Goal: Task Accomplishment & Management: Use online tool/utility

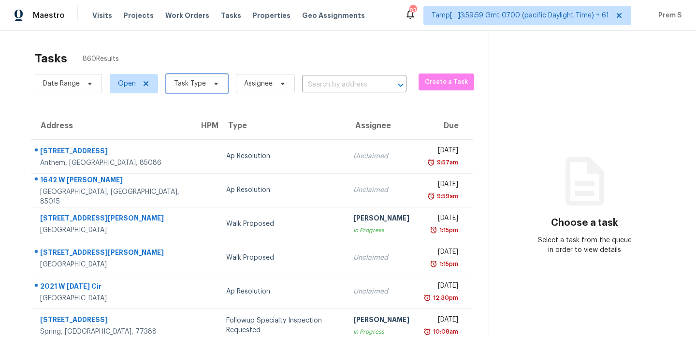
click at [200, 87] on span "Task Type" at bounding box center [190, 84] width 32 height 10
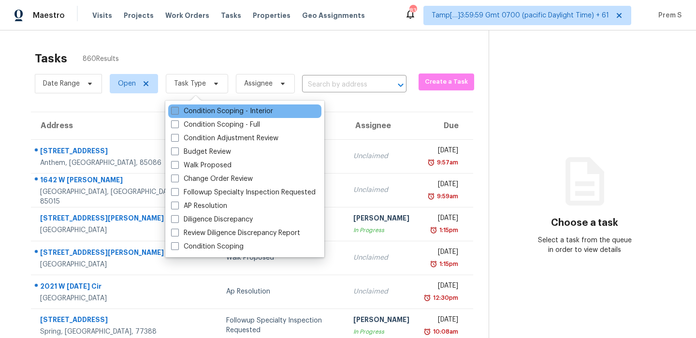
click at [207, 109] on label "Condition Scoping - Interior" at bounding box center [222, 111] width 102 height 10
click at [177, 109] on input "Condition Scoping - Interior" at bounding box center [174, 109] width 6 height 6
checkbox input "true"
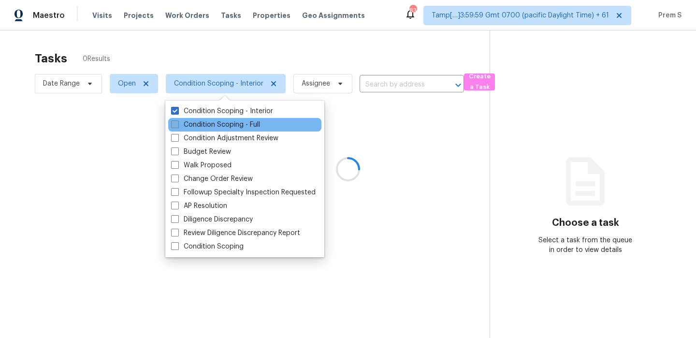
click at [200, 128] on label "Condition Scoping - Full" at bounding box center [215, 125] width 89 height 10
click at [177, 126] on input "Condition Scoping - Full" at bounding box center [174, 123] width 6 height 6
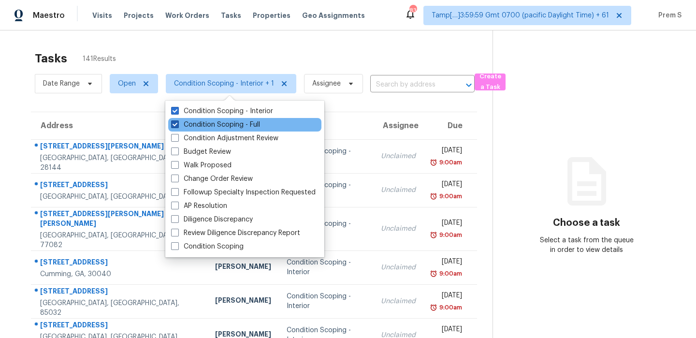
click at [208, 128] on label "Condition Scoping - Full" at bounding box center [215, 125] width 89 height 10
click at [177, 126] on input "Condition Scoping - Full" at bounding box center [174, 123] width 6 height 6
checkbox input "false"
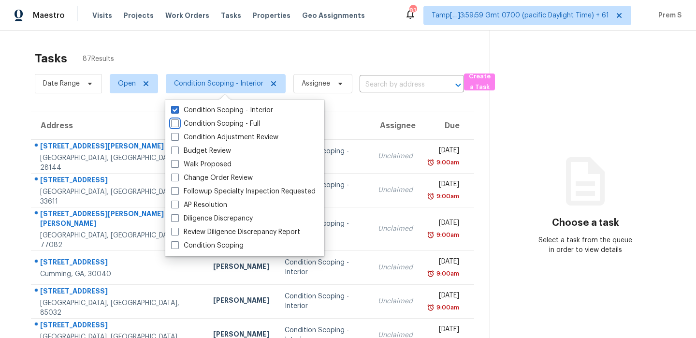
scroll to position [1, 0]
click at [383, 88] on input "text" at bounding box center [398, 83] width 77 height 15
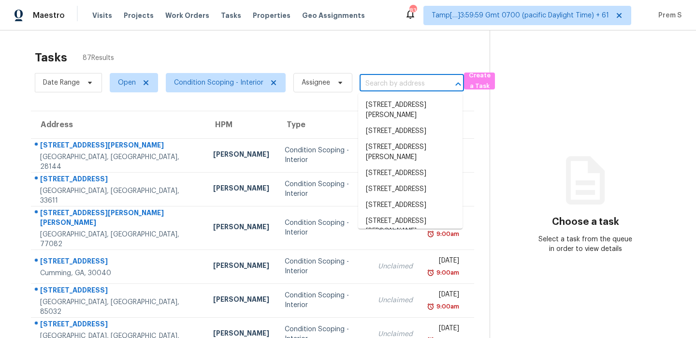
paste input "[STREET_ADDRESS][PERSON_NAME][PERSON_NAME]"
type input "[STREET_ADDRESS][PERSON_NAME][PERSON_NAME]"
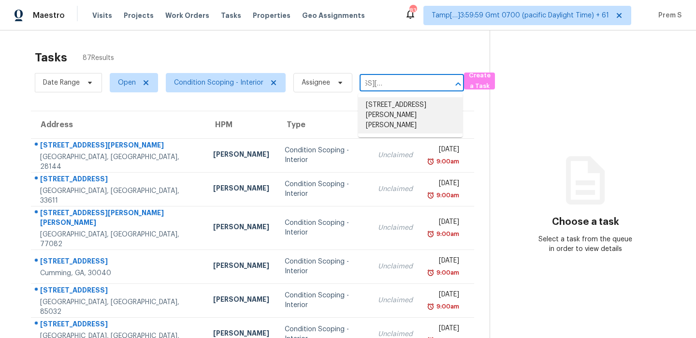
click at [384, 106] on li "[STREET_ADDRESS][PERSON_NAME][PERSON_NAME]" at bounding box center [410, 115] width 104 height 36
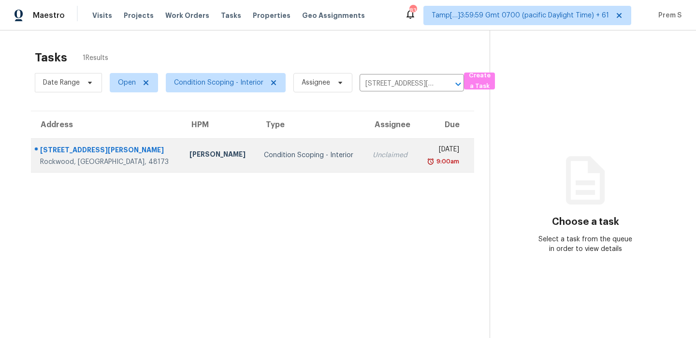
click at [373, 161] on td "Unclaimed" at bounding box center [391, 155] width 52 height 34
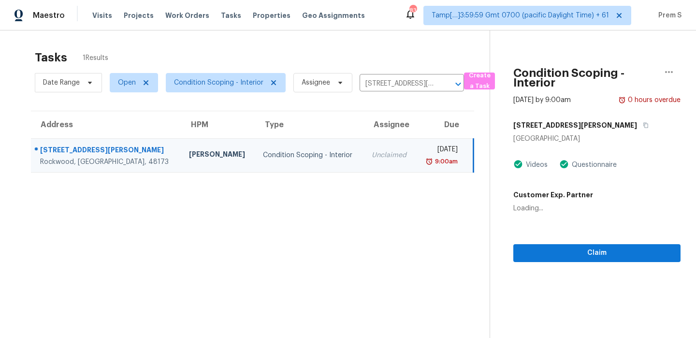
scroll to position [30, 0]
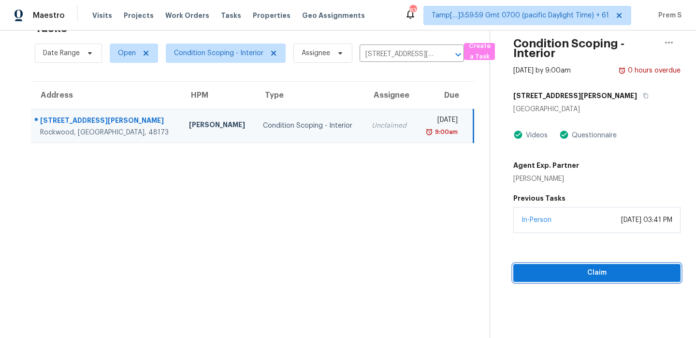
click at [571, 276] on span "Claim" at bounding box center [597, 273] width 152 height 12
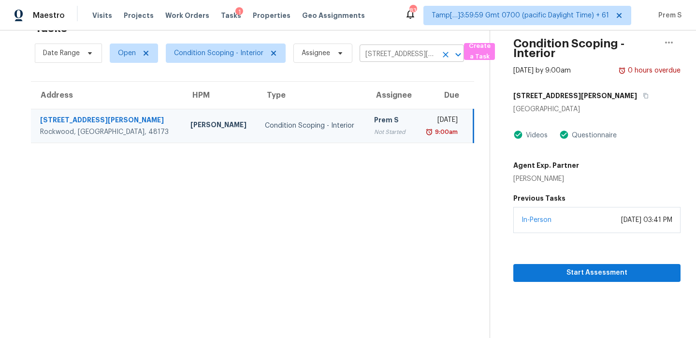
click at [444, 49] on button "Clear" at bounding box center [446, 55] width 14 height 14
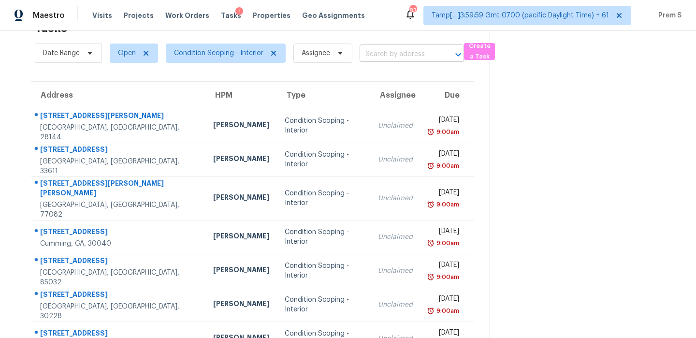
click at [409, 55] on input "text" at bounding box center [398, 54] width 77 height 15
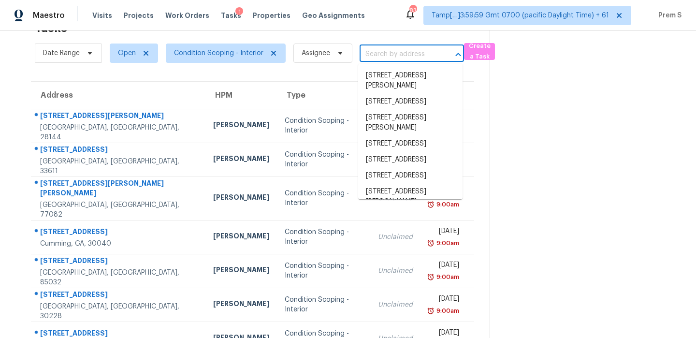
paste input "2640 Mayfair Dr Cumming, GA, 30040"
type input "2640 Mayfair Dr Cumming, GA, 30040"
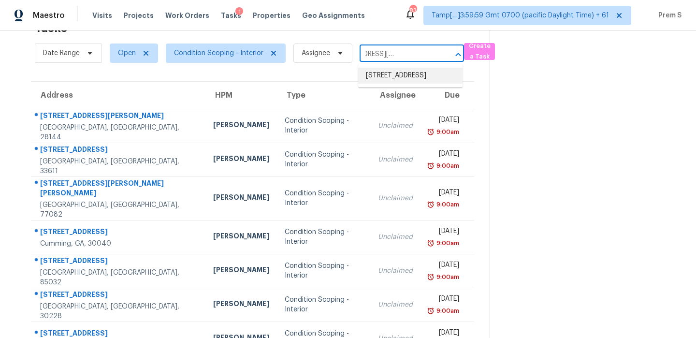
click at [391, 79] on li "2640 Mayfair Dr, Cumming, GA 30040" at bounding box center [410, 76] width 104 height 16
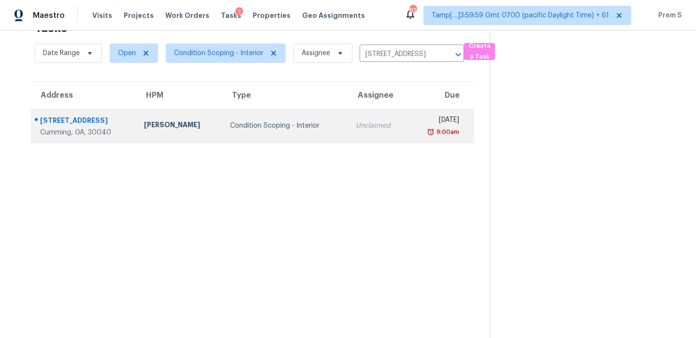
click at [356, 124] on div "Unclaimed" at bounding box center [378, 126] width 45 height 10
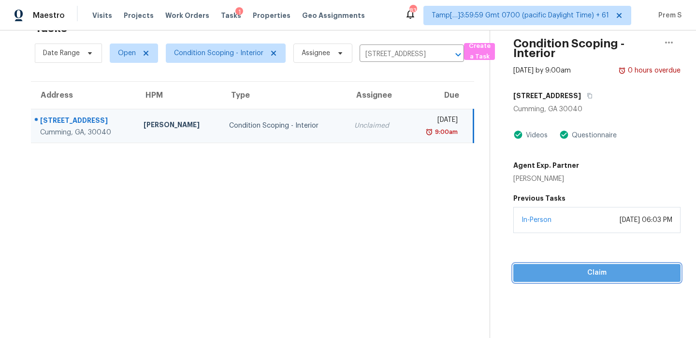
click at [571, 269] on span "Claim" at bounding box center [597, 273] width 152 height 12
click at [445, 55] on icon "Clear" at bounding box center [446, 55] width 6 height 6
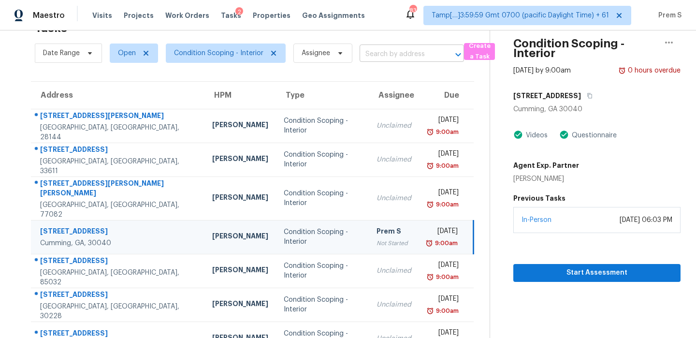
click at [424, 56] on input "text" at bounding box center [398, 54] width 77 height 15
paste input "2640 Mayfair Dr Cumming, GA, 30040"
type input "2640 Mayfair Dr Cumming, GA, 30040"
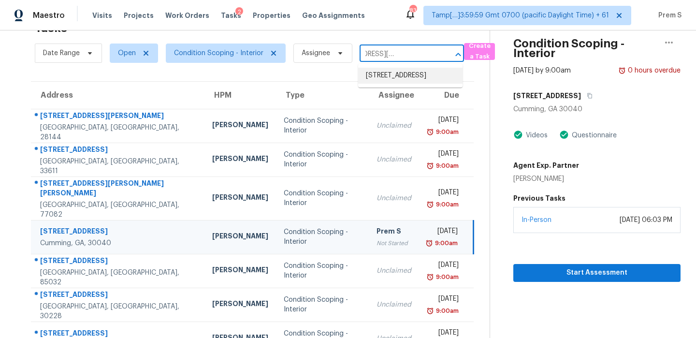
click at [405, 76] on li "2640 Mayfair Dr, Cumming, GA 30040" at bounding box center [410, 76] width 104 height 16
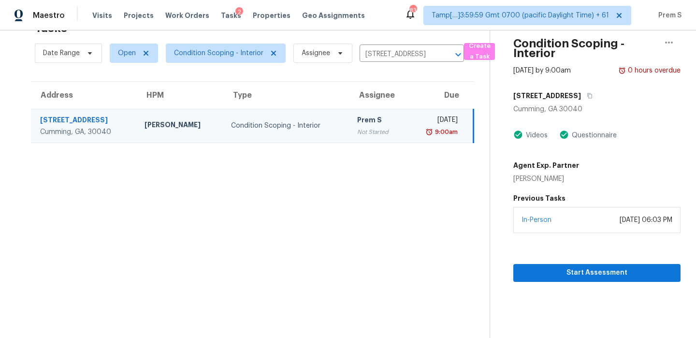
click at [414, 129] on div "9:00am" at bounding box center [436, 132] width 44 height 10
click at [446, 56] on icon "Clear" at bounding box center [446, 55] width 6 height 6
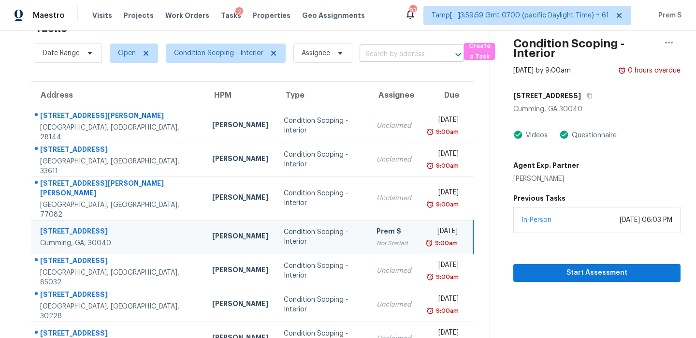
click at [374, 51] on input "text" at bounding box center [398, 54] width 77 height 15
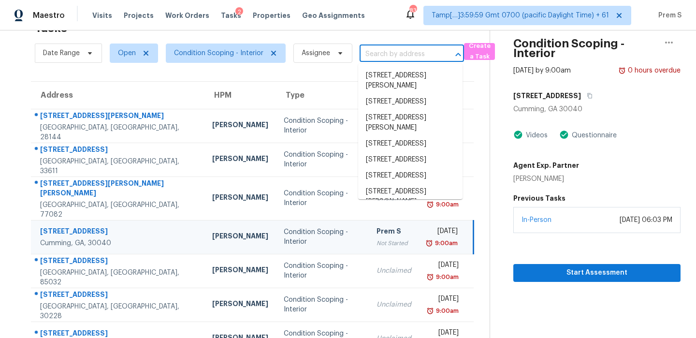
paste input "2505 Hamilton Cir Pelham, AL, 35124"
type input "2505 Hamilton Cir Pelham, AL, 35124"
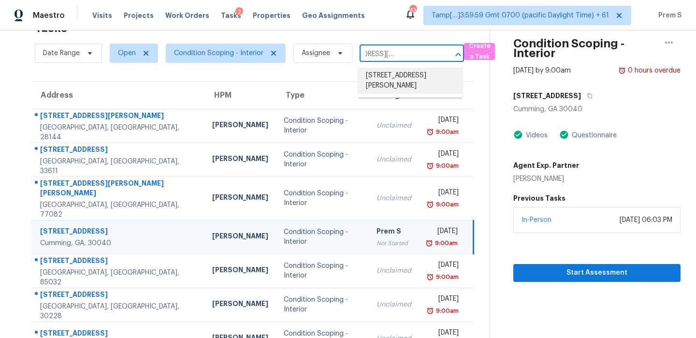
click at [377, 82] on li "2505 Hamilton Cir, Pelham, AL 35124" at bounding box center [410, 81] width 104 height 26
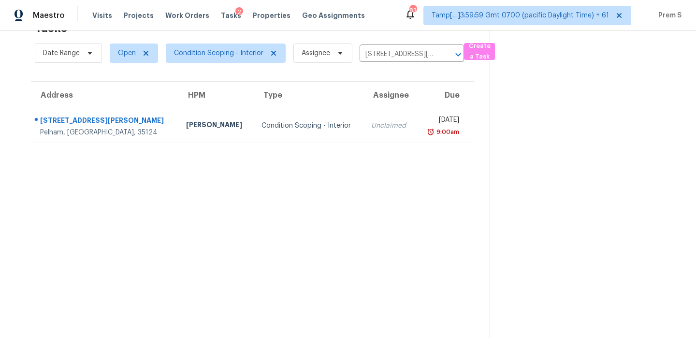
click at [363, 131] on td "Unclaimed" at bounding box center [389, 126] width 53 height 34
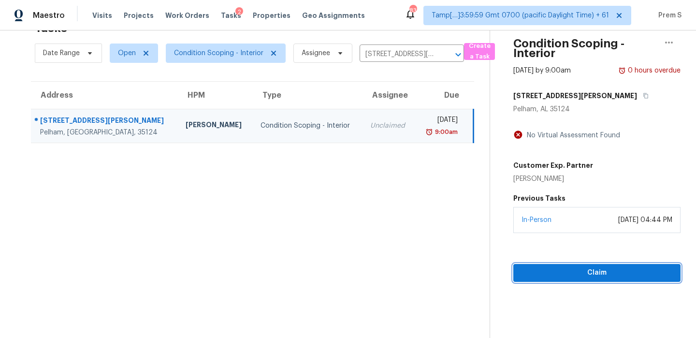
click at [535, 278] on button "Claim" at bounding box center [596, 273] width 167 height 18
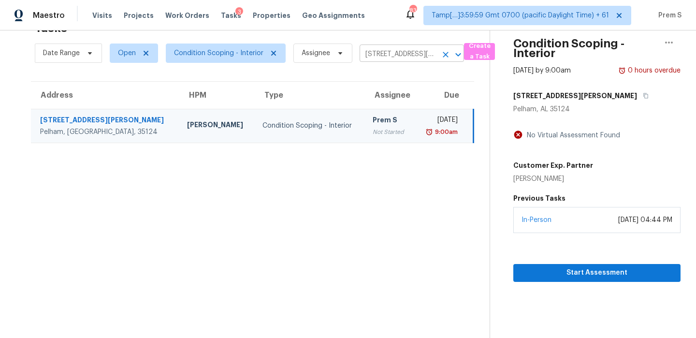
click at [449, 55] on icon "Clear" at bounding box center [446, 55] width 10 height 10
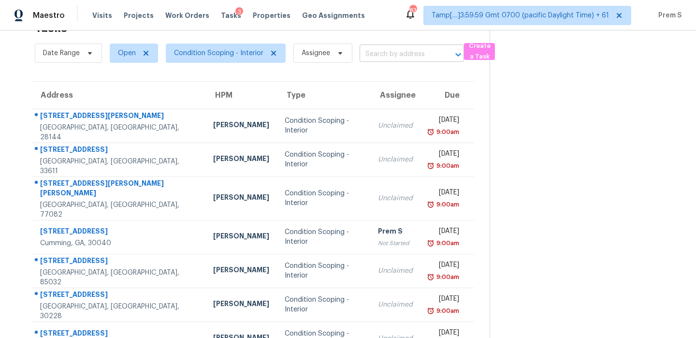
click at [382, 52] on input "text" at bounding box center [398, 54] width 77 height 15
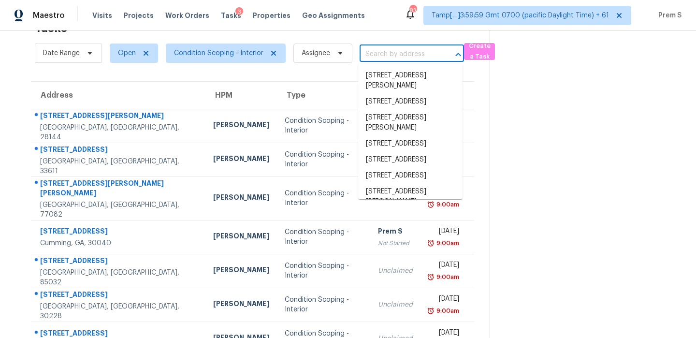
paste input "213 Kyndal Dr Hampton, GA, 30228"
type input "213 Kyndal Dr Hampton, GA, 30228"
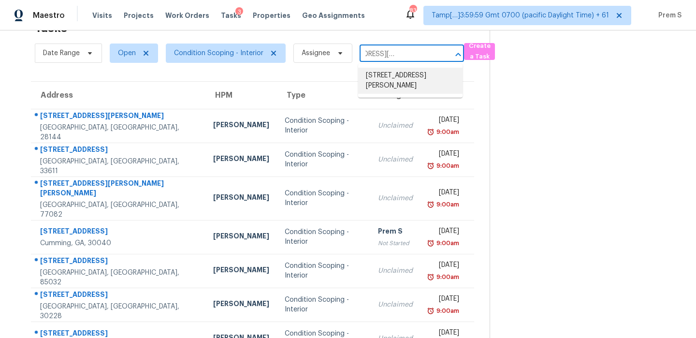
click at [390, 84] on li "213 Kyndal Dr, Hampton, GA 30228" at bounding box center [410, 81] width 104 height 26
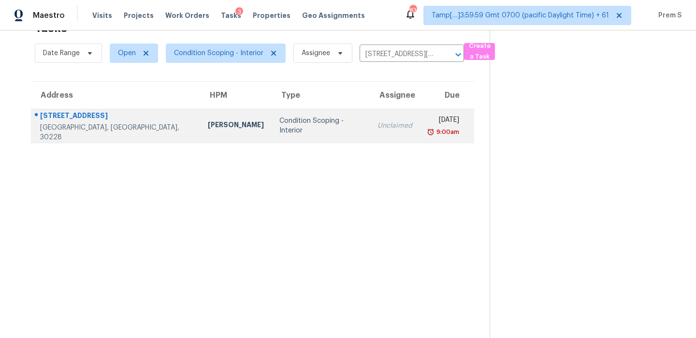
click at [370, 140] on td "Unclaimed" at bounding box center [395, 126] width 50 height 34
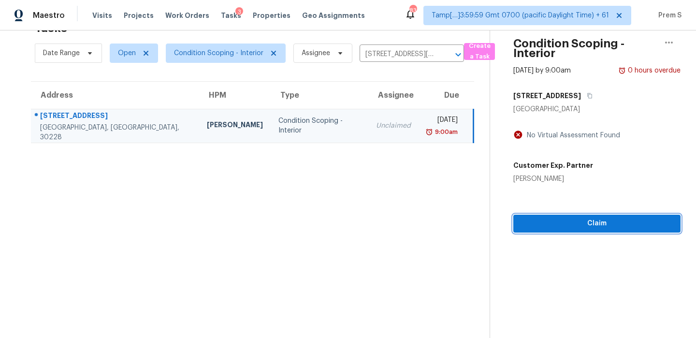
click at [608, 221] on span "Claim" at bounding box center [597, 223] width 152 height 12
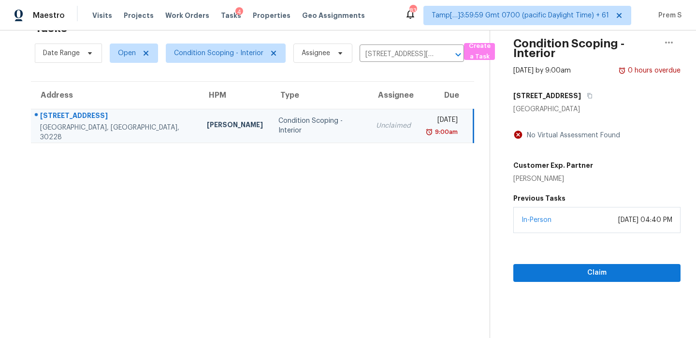
click at [419, 141] on td "Wed, Aug 20th 2025 9:00am" at bounding box center [446, 126] width 55 height 34
click at [442, 58] on icon "Clear" at bounding box center [446, 55] width 10 height 10
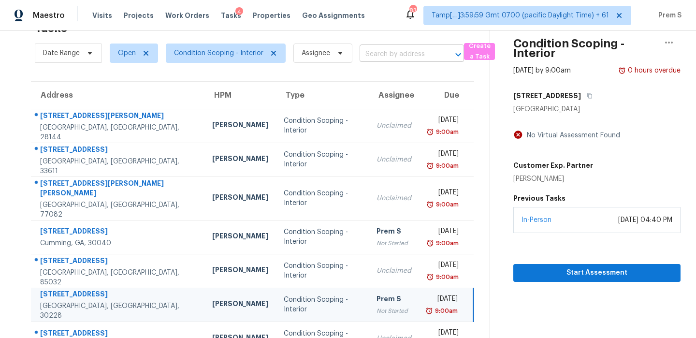
click at [407, 57] on input "text" at bounding box center [398, 54] width 77 height 15
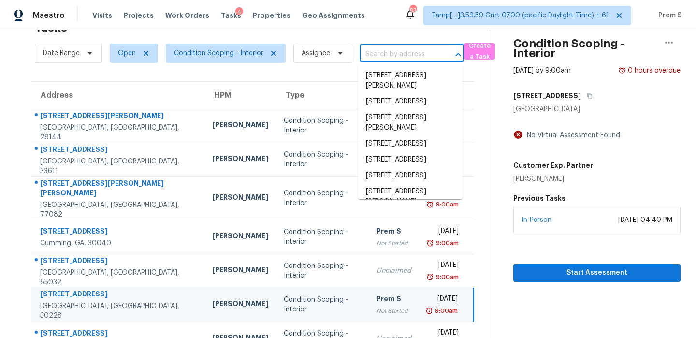
paste input "819 Dowry Ln Knoxville, TN, 37919"
type input "819 Dowry Ln Knoxville, TN, 37919"
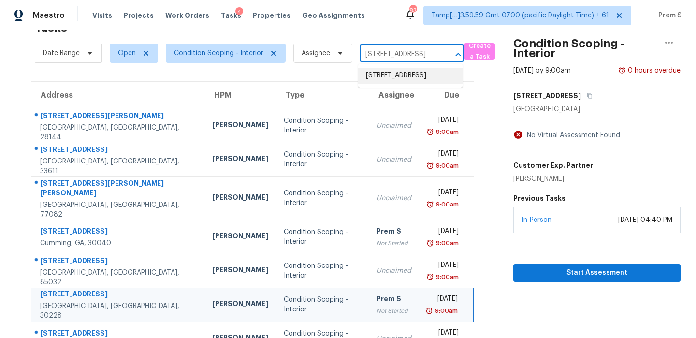
click at [393, 76] on li "819 Dowry Ln, Knoxville, TN 37919" at bounding box center [410, 76] width 104 height 16
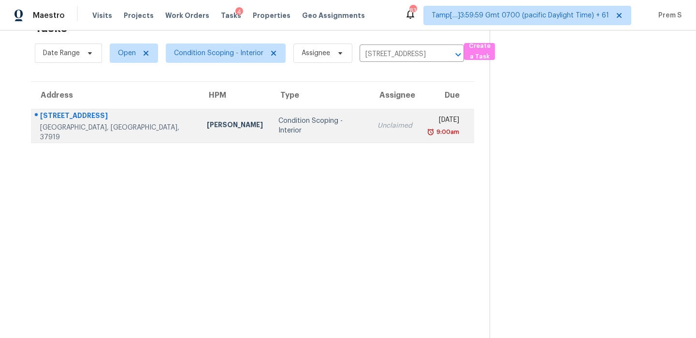
click at [428, 119] on div "Wed, Aug 20th 2025" at bounding box center [443, 121] width 31 height 12
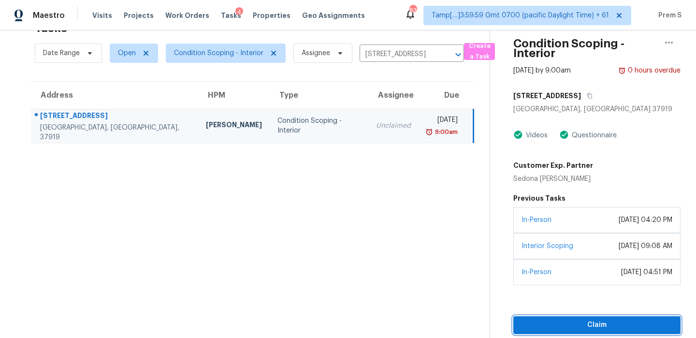
click at [565, 329] on span "Claim" at bounding box center [597, 325] width 152 height 12
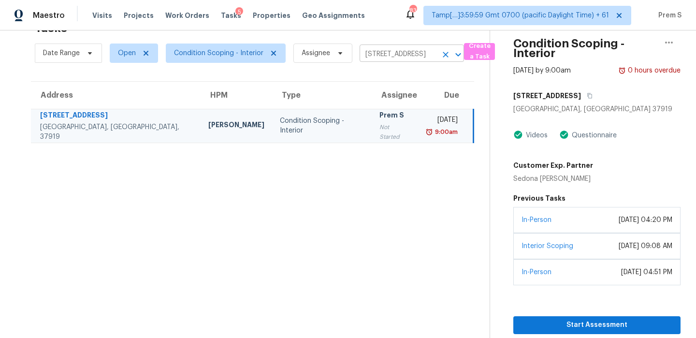
click at [443, 52] on icon "Clear" at bounding box center [446, 55] width 6 height 6
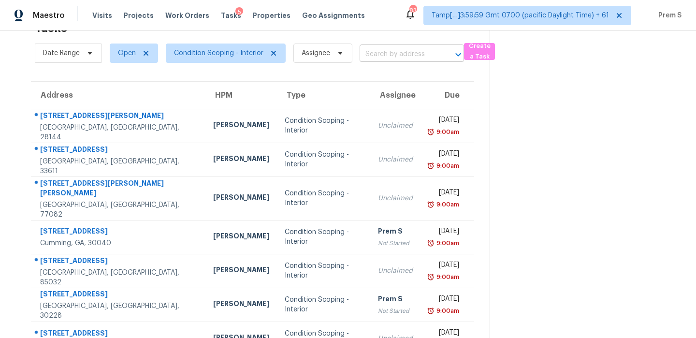
click at [406, 49] on input "text" at bounding box center [398, 54] width 77 height 15
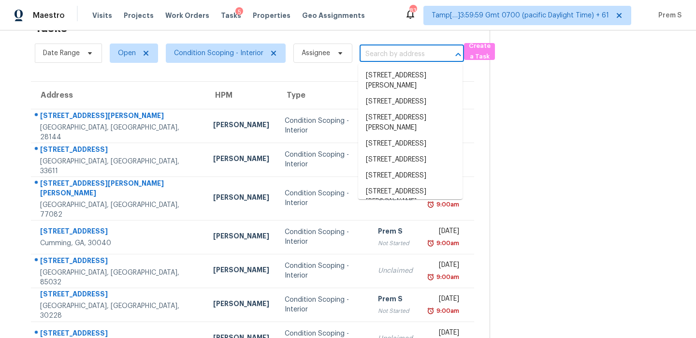
paste input "157 Carson Dr Westland, MI, 48185"
type input "157 Carson Dr Westland, MI, 48185"
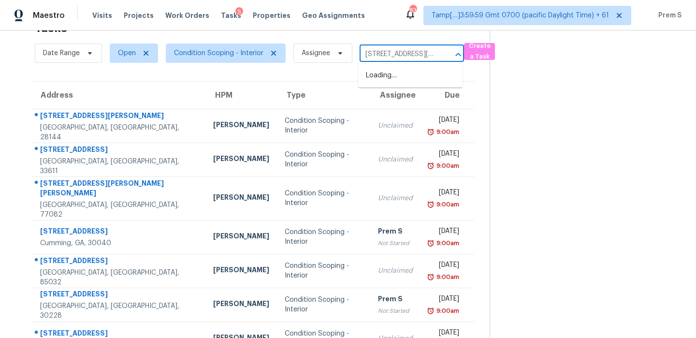
scroll to position [0, 37]
click at [400, 76] on li "157 Carson Dr, Westland, MI 48185" at bounding box center [410, 81] width 104 height 26
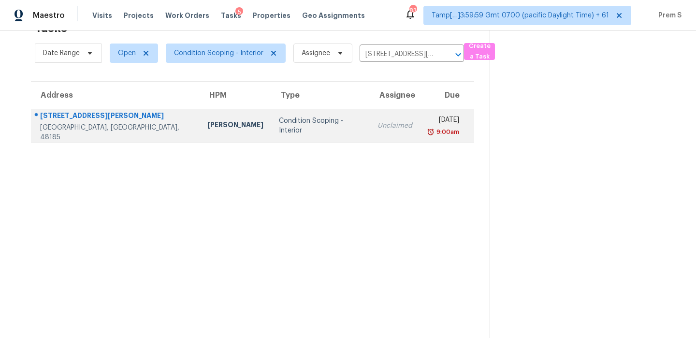
click at [371, 117] on td "Unclaimed" at bounding box center [395, 126] width 50 height 34
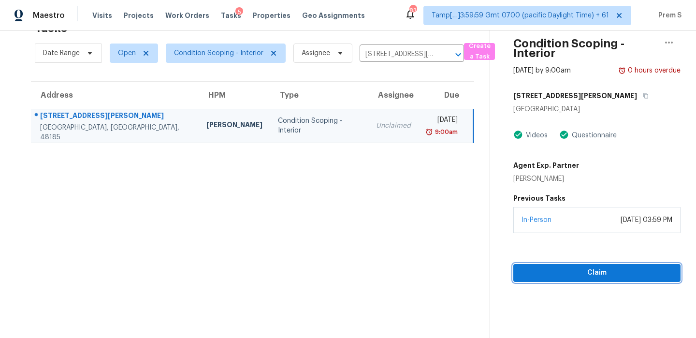
click at [595, 269] on span "Claim" at bounding box center [597, 273] width 152 height 12
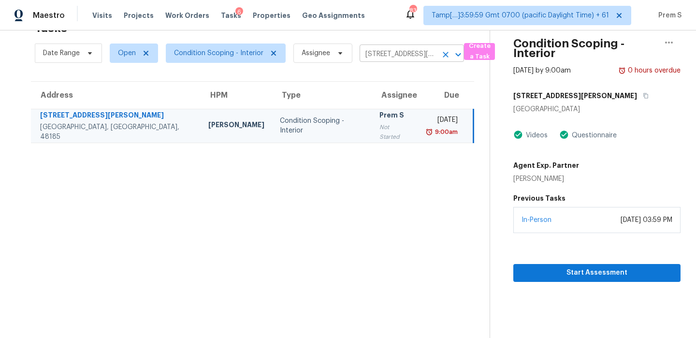
click at [443, 52] on icon "Clear" at bounding box center [446, 55] width 6 height 6
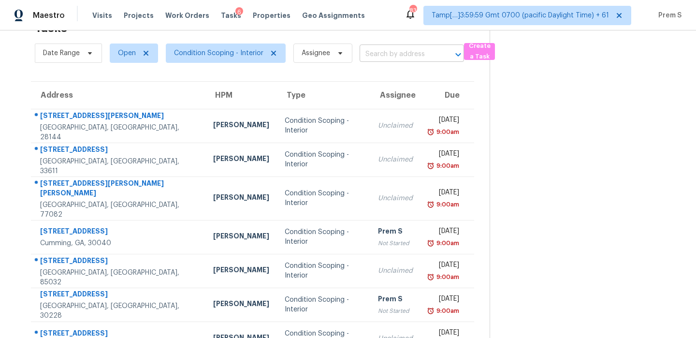
click at [407, 50] on input "text" at bounding box center [398, 54] width 77 height 15
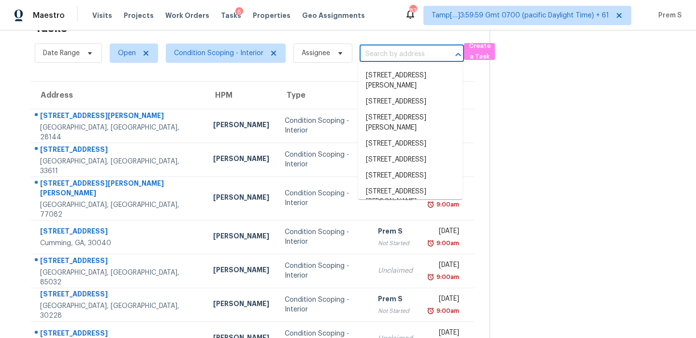
paste input "7287 Candlestone Dr Reynoldsburg, OH, 43068"
type input "7287 Candlestone Dr Reynoldsburg, OH, 43068"
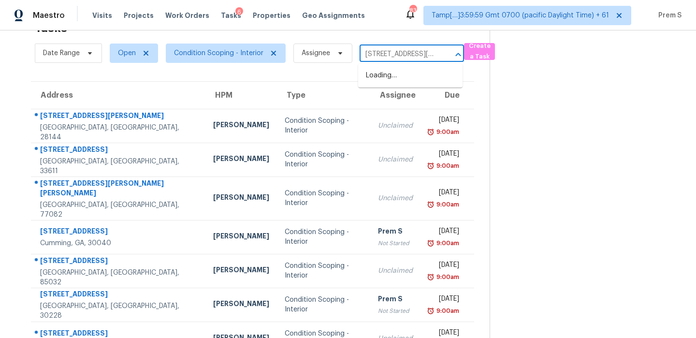
scroll to position [0, 78]
click at [409, 79] on li "7287 Candlestone Dr, Reynoldsburg, OH 43068" at bounding box center [410, 76] width 104 height 16
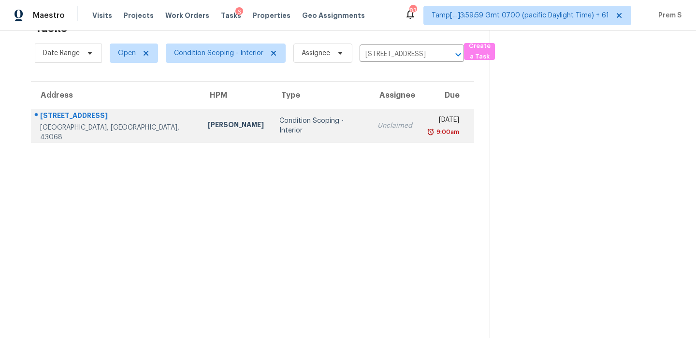
click at [420, 140] on td "Wed, Aug 20th 2025 9:00am" at bounding box center [447, 126] width 54 height 34
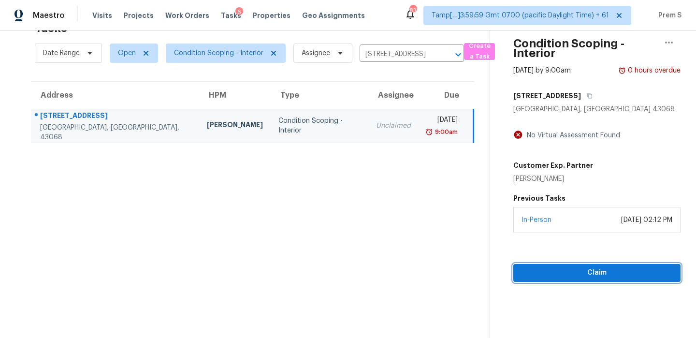
click at [574, 274] on span "Claim" at bounding box center [597, 273] width 152 height 12
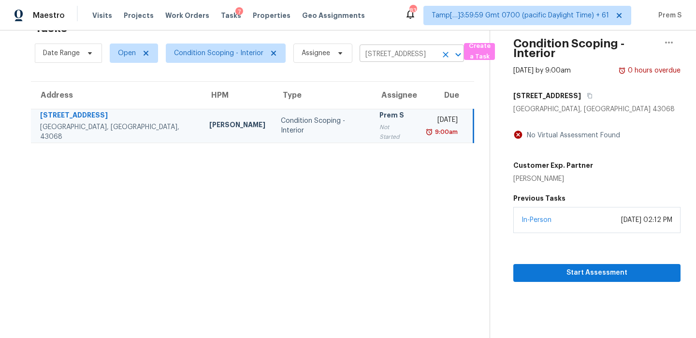
click at [446, 50] on icon "Clear" at bounding box center [446, 55] width 10 height 10
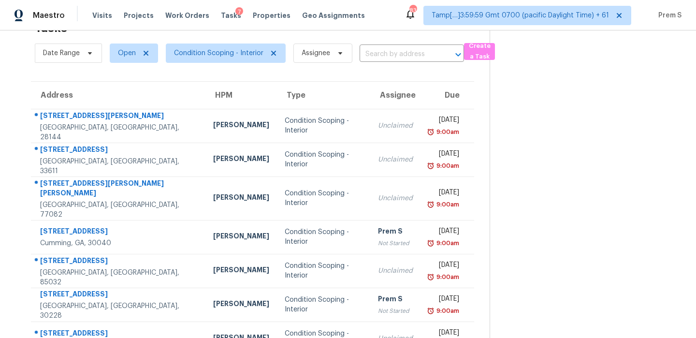
click at [381, 63] on div "Date Range Open Condition Scoping - Interior Assignee ​" at bounding box center [249, 53] width 429 height 25
click at [401, 56] on input "text" at bounding box center [398, 54] width 77 height 15
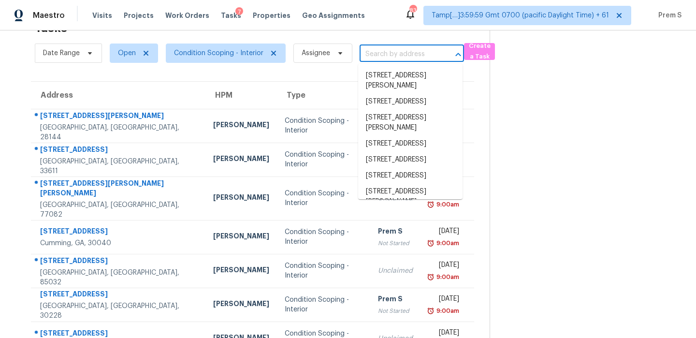
paste input "280 E Katsura St Milliken, CO, 80543"
type input "280 E Katsura St Milliken, CO, 80543"
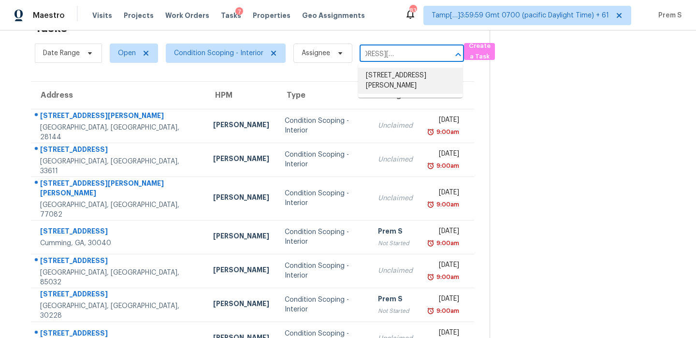
click at [393, 77] on li "280 E Katsura St, Milliken, CO 80543" at bounding box center [410, 81] width 104 height 26
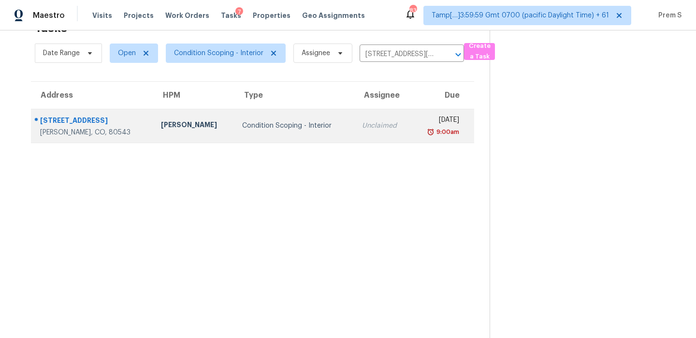
click at [411, 134] on td "Wed, Aug 20th 2025 9:00am" at bounding box center [442, 126] width 63 height 34
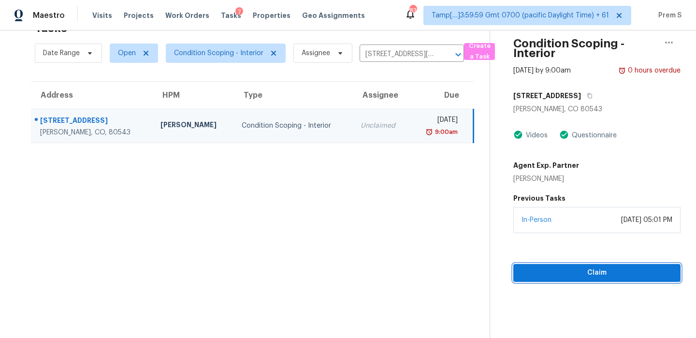
click at [565, 269] on span "Claim" at bounding box center [597, 273] width 152 height 12
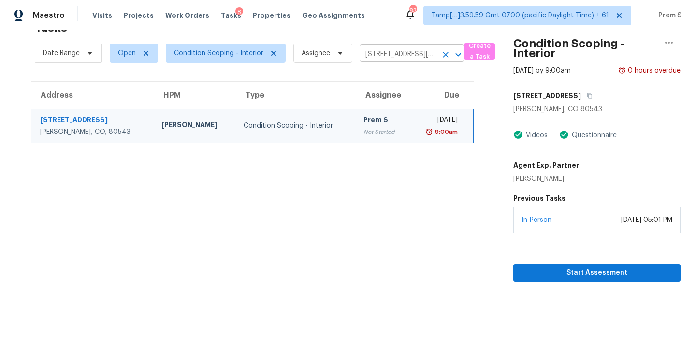
click at [443, 55] on icon "Clear" at bounding box center [446, 55] width 6 height 6
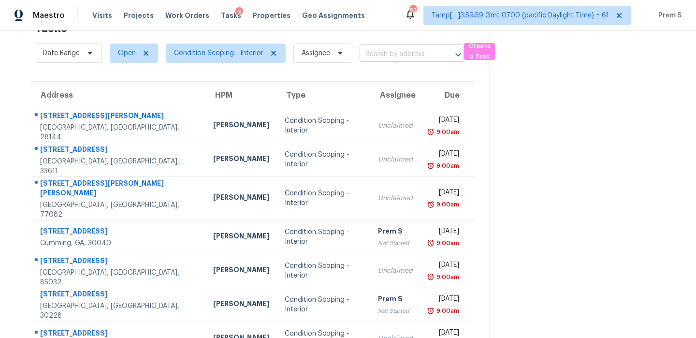
click at [393, 51] on input "text" at bounding box center [398, 54] width 77 height 15
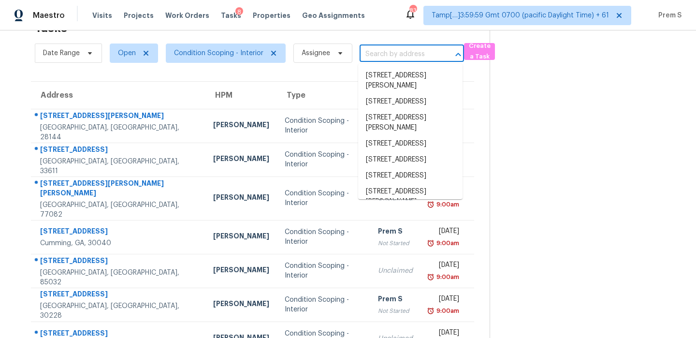
paste input "1606 Shoal Creek Rd Dawsonville, GA, 30534"
type input "1606 Shoal Creek Rd Dawsonville, GA, 30534"
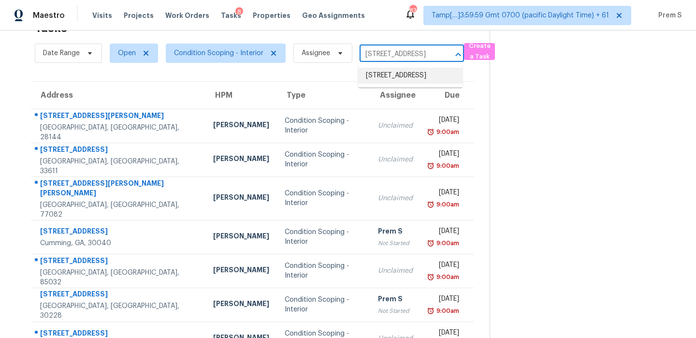
click at [401, 75] on li "1606 Shoal Creek Rd, Dawsonville, GA 30534" at bounding box center [410, 76] width 104 height 16
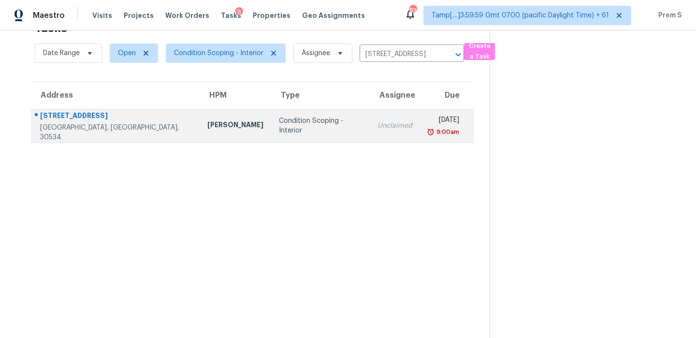
click at [428, 130] on div "9:00am" at bounding box center [443, 132] width 31 height 10
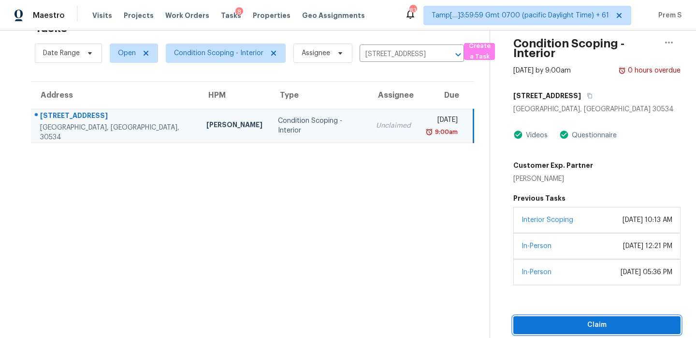
click at [565, 327] on span "Claim" at bounding box center [597, 325] width 152 height 12
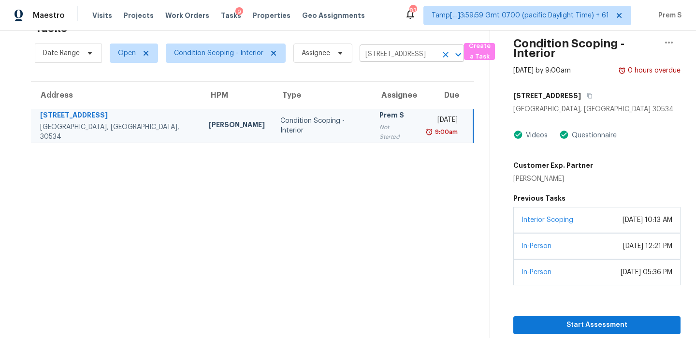
click at [444, 50] on icon "Clear" at bounding box center [446, 55] width 10 height 10
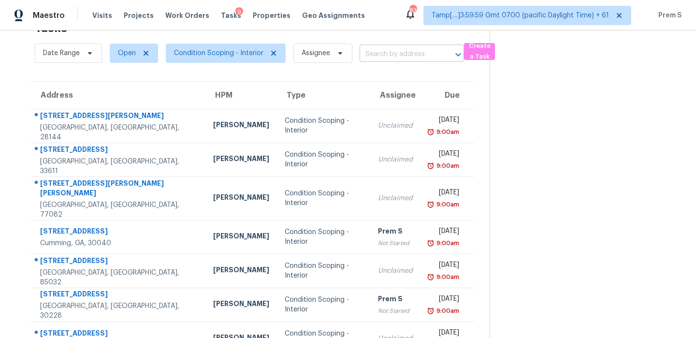
click at [392, 48] on input "text" at bounding box center [398, 54] width 77 height 15
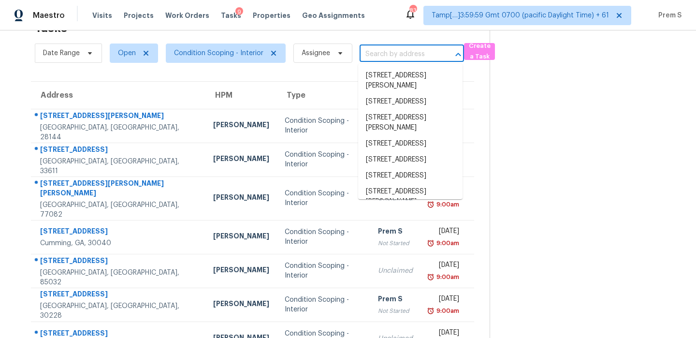
paste input "1621 Homestead Trl Alpharetta, GA, 30004"
type input "1621 Homestead Trl Alpharetta, GA, 30004"
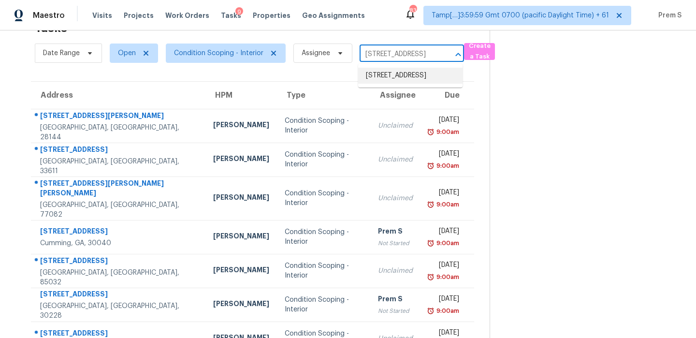
click at [402, 83] on li "1621 Homestead Trl, Alpharetta, GA 30004" at bounding box center [410, 76] width 104 height 16
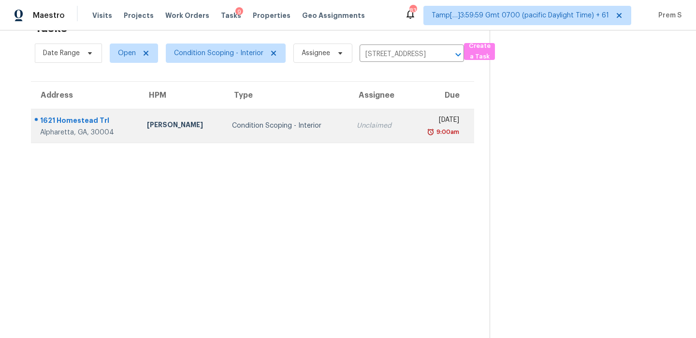
click at [416, 122] on div "Wed, Aug 20th 2025" at bounding box center [437, 121] width 43 height 12
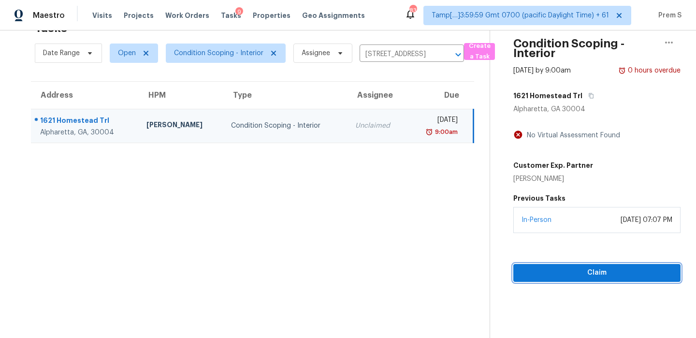
click at [566, 278] on span "Claim" at bounding box center [597, 273] width 152 height 12
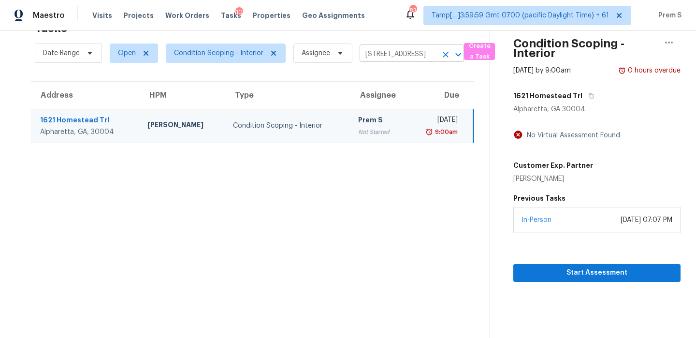
click at [446, 53] on icon "Clear" at bounding box center [446, 55] width 6 height 6
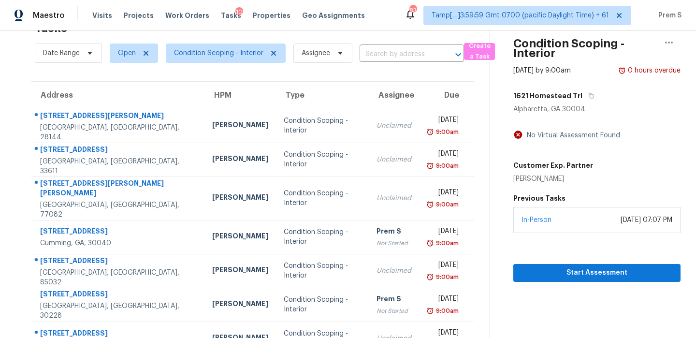
click at [421, 44] on div "Date Range Open Condition Scoping - Interior Assignee ​" at bounding box center [249, 53] width 429 height 25
click at [420, 51] on input "text" at bounding box center [398, 54] width 77 height 15
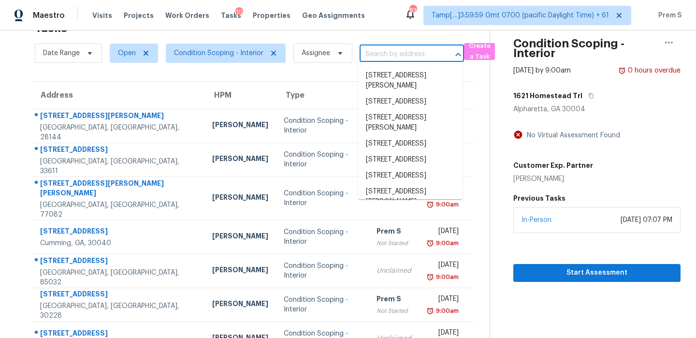
paste input "4411 NW 14th Pl Gainesville, FL, 32605"
type input "4411 NW 14th Pl Gainesville, FL, 32605"
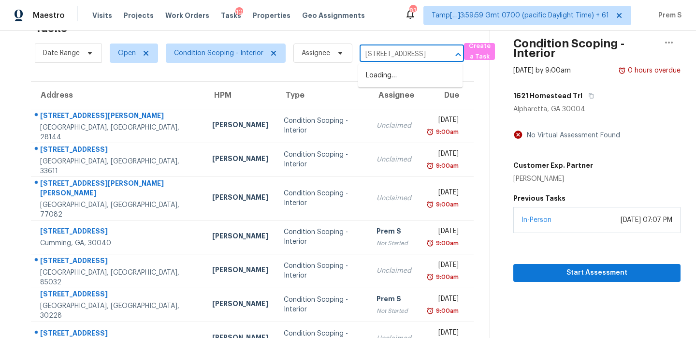
scroll to position [0, 49]
click at [413, 77] on li "4411 NW 14th Pl, Gainesville, FL 32605" at bounding box center [410, 76] width 104 height 16
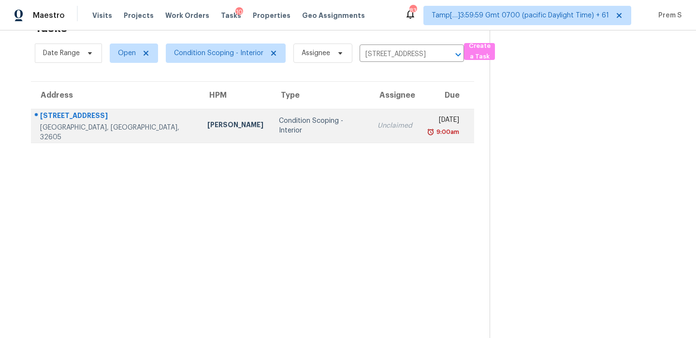
click at [428, 132] on div "9:00am" at bounding box center [443, 132] width 31 height 10
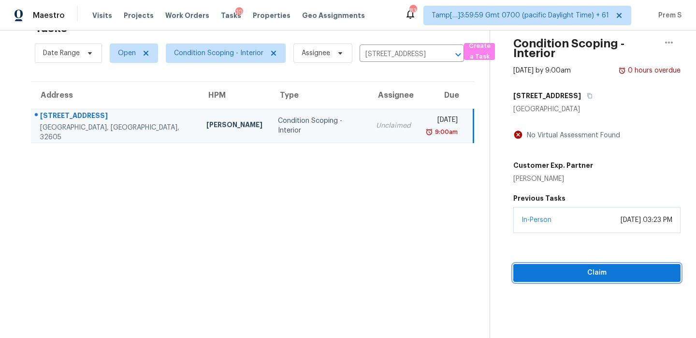
click at [564, 279] on button "Claim" at bounding box center [596, 273] width 167 height 18
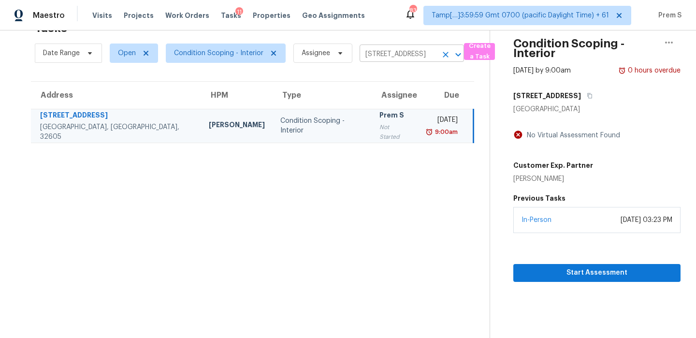
click at [444, 53] on icon "Clear" at bounding box center [446, 55] width 10 height 10
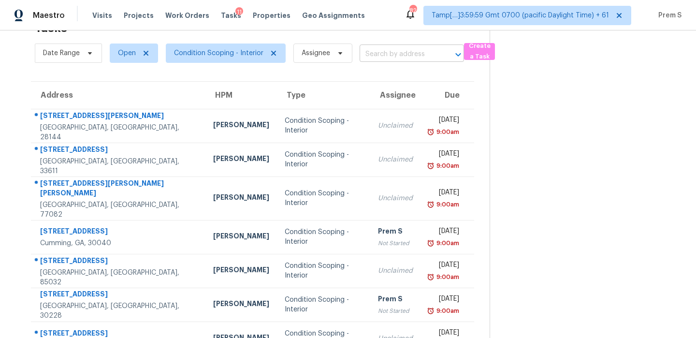
click at [382, 60] on input "text" at bounding box center [398, 54] width 77 height 15
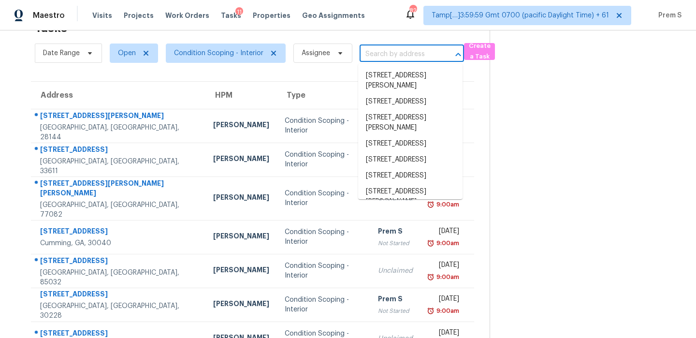
paste input "[STREET_ADDRESS][PERSON_NAME][PERSON_NAME]"
type input "[STREET_ADDRESS][PERSON_NAME][PERSON_NAME]"
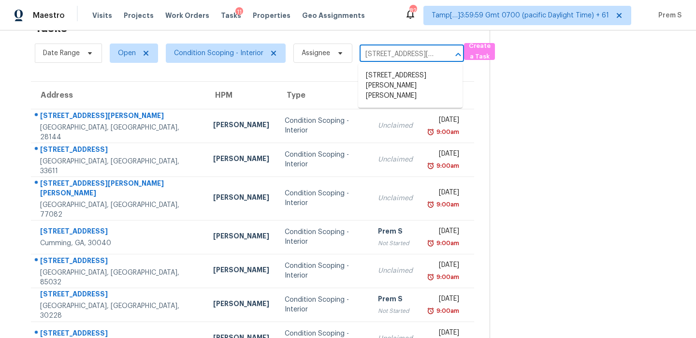
scroll to position [0, 51]
click at [403, 93] on li "[STREET_ADDRESS][PERSON_NAME][PERSON_NAME]" at bounding box center [410, 86] width 104 height 36
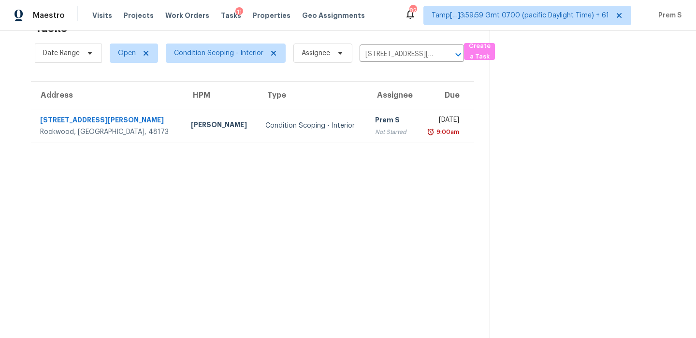
click at [424, 121] on div "Wed, Aug 20th 2025" at bounding box center [441, 121] width 35 height 12
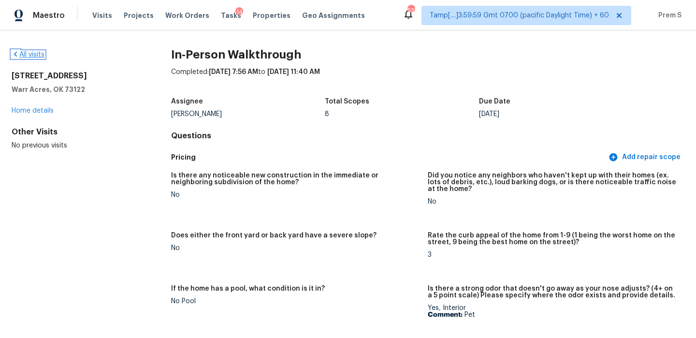
click at [40, 53] on link "All visits" at bounding box center [28, 54] width 33 height 7
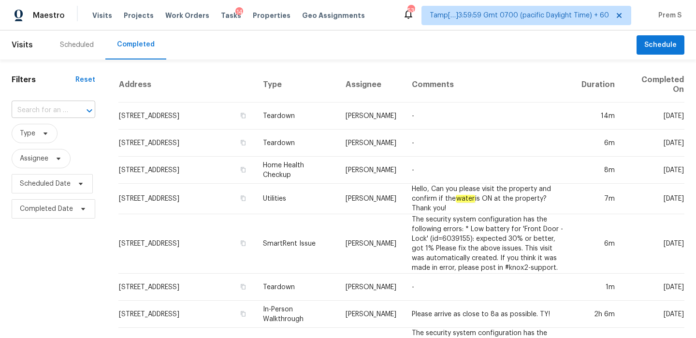
click at [71, 108] on div at bounding box center [82, 111] width 25 height 14
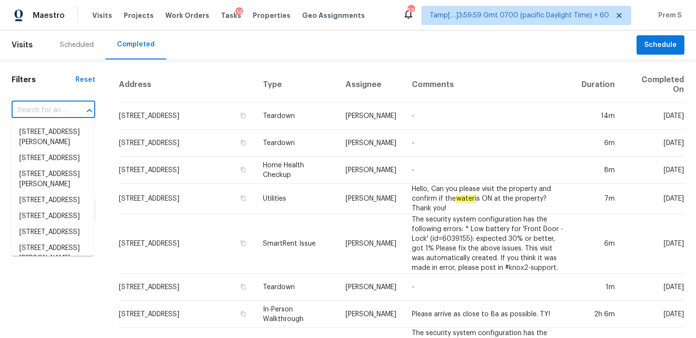
paste input "[STREET_ADDRESS][PERSON_NAME][PERSON_NAME]"
type input "[STREET_ADDRESS][PERSON_NAME][PERSON_NAME]"
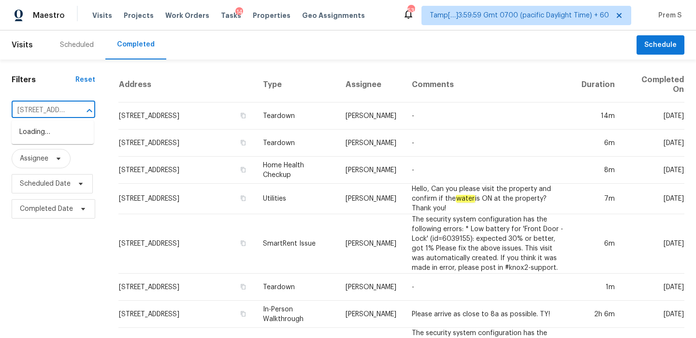
scroll to position [0, 73]
click at [47, 136] on li "[STREET_ADDRESS][PERSON_NAME][PERSON_NAME]" at bounding box center [53, 142] width 82 height 36
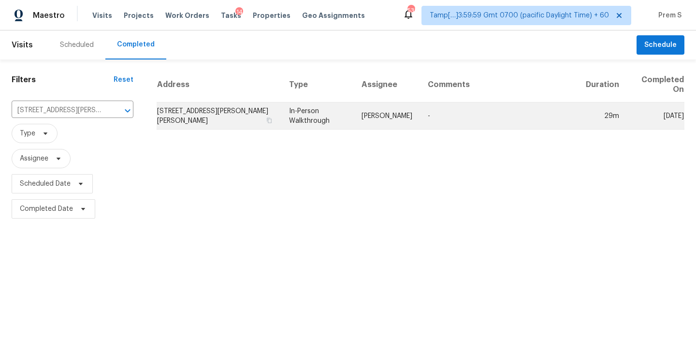
click at [204, 110] on td "[STREET_ADDRESS][PERSON_NAME][PERSON_NAME]" at bounding box center [219, 115] width 125 height 27
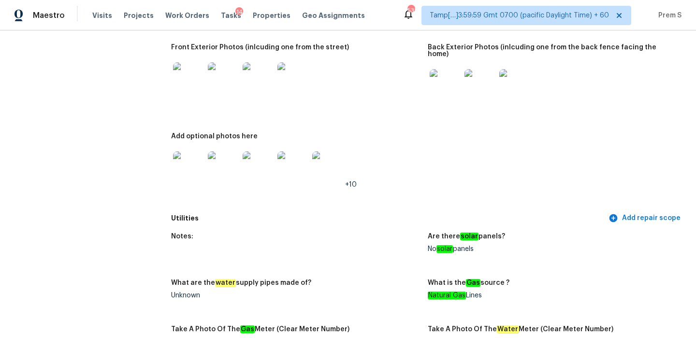
scroll to position [371, 0]
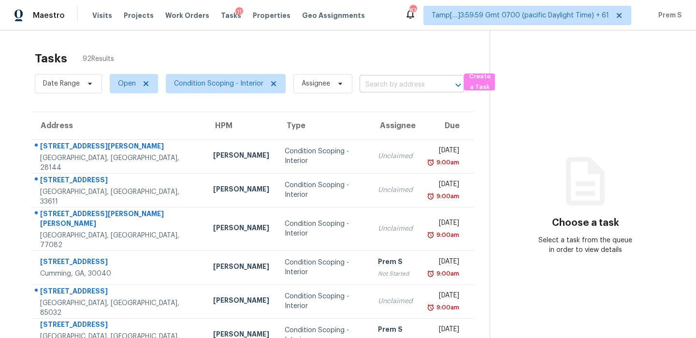
click at [382, 92] on body "Maestro Visits Projects Work Orders Tasks 11 Properties Geo Assignments 835 Tam…" at bounding box center [348, 169] width 696 height 338
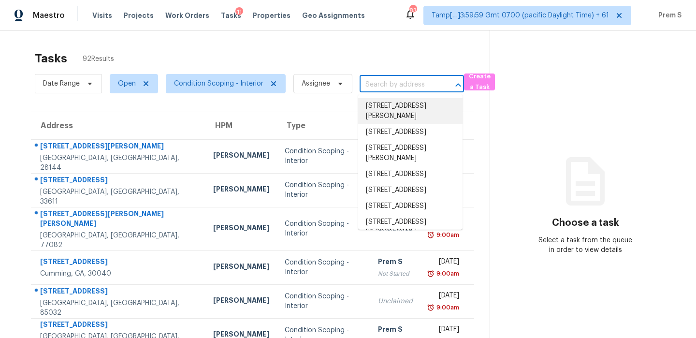
click at [386, 84] on input "text" at bounding box center [398, 84] width 77 height 15
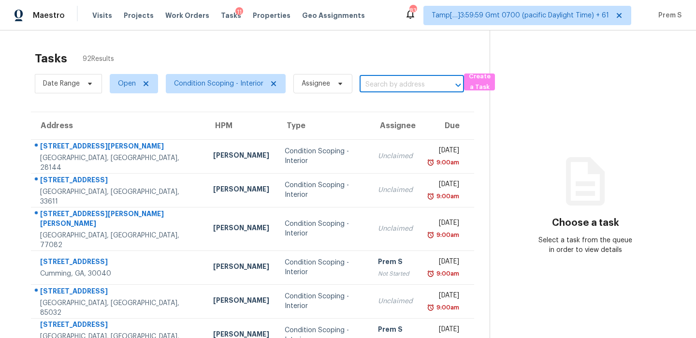
paste input "[STREET_ADDRESS][PERSON_NAME][PERSON_NAME]"
type input "[STREET_ADDRESS][PERSON_NAME][PERSON_NAME]"
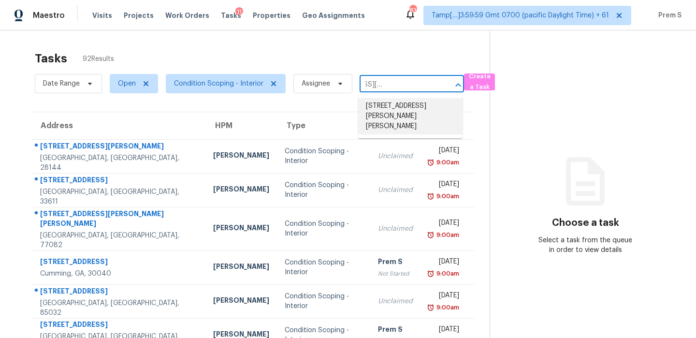
click at [402, 99] on li "[STREET_ADDRESS][PERSON_NAME][PERSON_NAME]" at bounding box center [410, 116] width 104 height 36
